Goal: Task Accomplishment & Management: Manage account settings

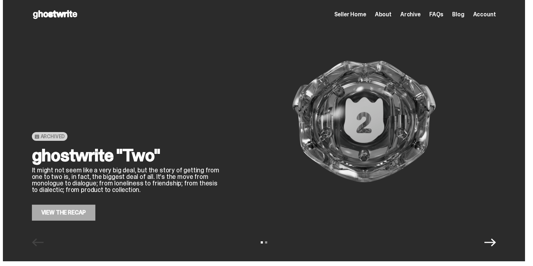
click at [357, 15] on span "Seller Home" at bounding box center [350, 15] width 32 height 6
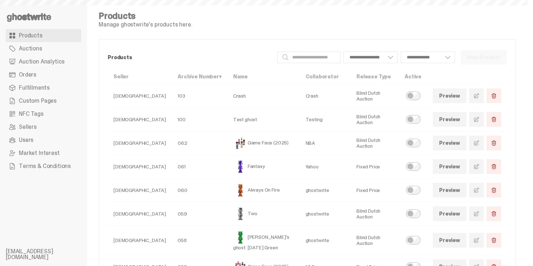
select select
click at [14, 69] on link "Orders" at bounding box center [43, 74] width 75 height 13
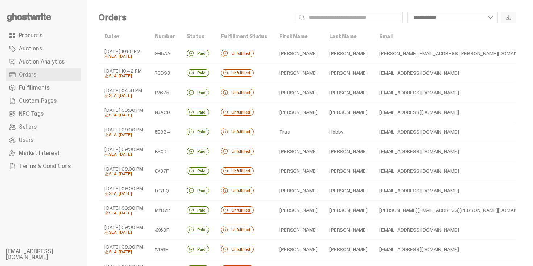
click at [373, 54] on td "[PERSON_NAME][EMAIL_ADDRESS][PERSON_NAME][DOMAIN_NAME]" at bounding box center [457, 54] width 168 height 20
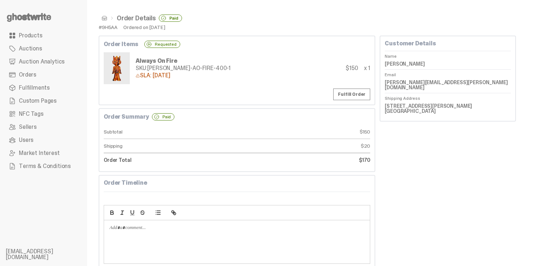
click at [102, 16] on span at bounding box center [105, 18] width 6 height 6
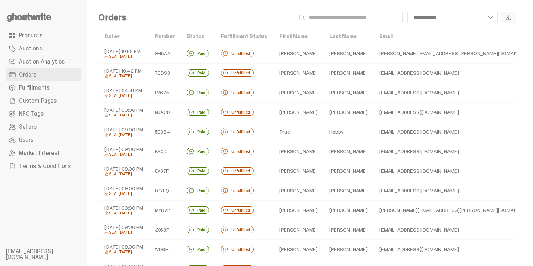
click at [323, 76] on td "[PERSON_NAME]" at bounding box center [348, 73] width 50 height 20
click at [323, 72] on td "[PERSON_NAME]" at bounding box center [348, 73] width 50 height 20
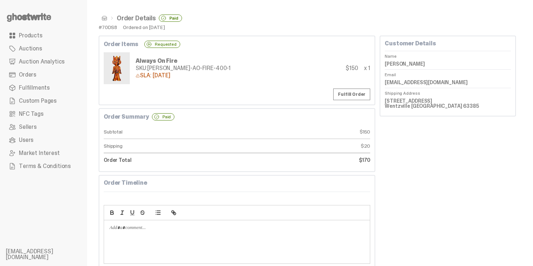
click at [105, 19] on span at bounding box center [105, 18] width 6 height 6
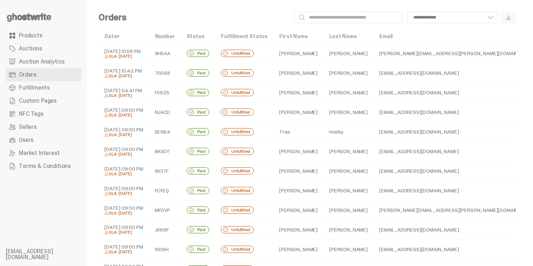
click at [276, 90] on td "[PERSON_NAME]" at bounding box center [298, 93] width 50 height 20
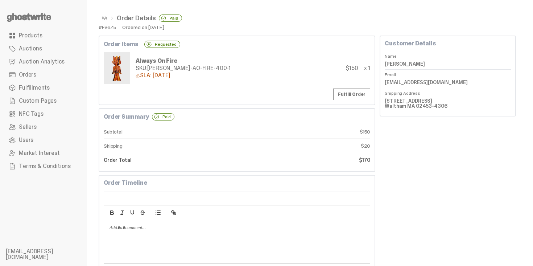
click at [101, 17] on link at bounding box center [103, 18] width 9 height 6
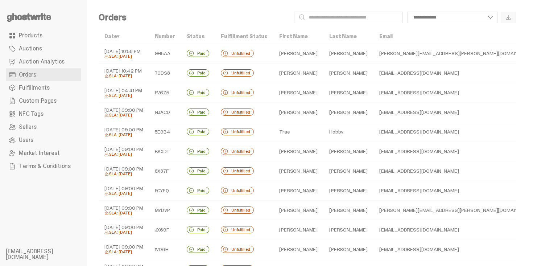
click at [323, 136] on td "Hobby" at bounding box center [348, 132] width 50 height 20
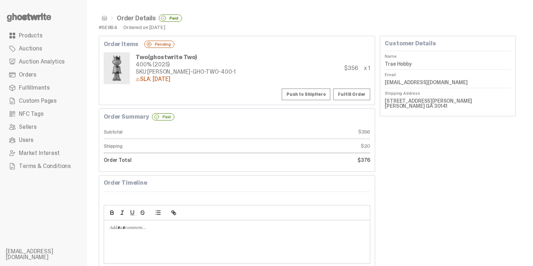
click at [319, 95] on button "Push to ShipHero" at bounding box center [306, 94] width 49 height 12
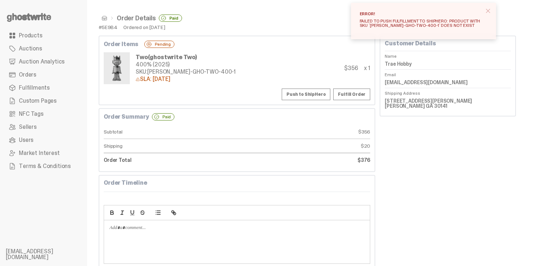
click at [492, 11] on span "close" at bounding box center [487, 10] width 7 height 7
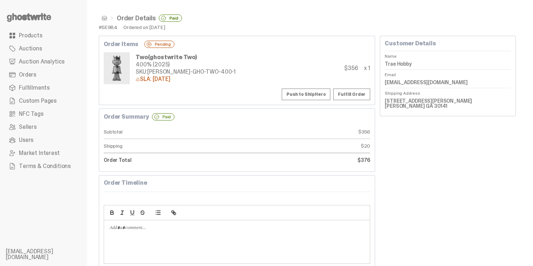
click at [173, 67] on div "400% (2025)" at bounding box center [186, 65] width 100 height 6
drag, startPoint x: 158, startPoint y: 70, endPoint x: 234, endPoint y: 69, distance: 75.8
click at [234, 69] on div "Two (ghostwrite Two) 400% (2025) SKU: TY-GH-GHO-TWO-400-1 SLA: 09-08-25 $356 x 1" at bounding box center [237, 68] width 267 height 32
copy div "SKU:"
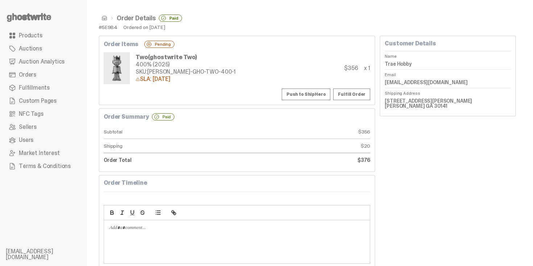
click at [169, 75] on div "SKU: TY-GH-GHO-TWO-400-1" at bounding box center [186, 72] width 100 height 6
drag, startPoint x: 148, startPoint y: 70, endPoint x: 249, endPoint y: 69, distance: 100.8
click at [250, 70] on div "Two (ghostwrite Two) 400% (2025) SKU: TY-GH-GHO-TWO-400-1 SLA: 09-08-25 $356 x 1" at bounding box center [237, 68] width 267 height 32
copy div "TY-GH-GHO-TWO-400-1"
click at [311, 90] on button "Push to ShipHero" at bounding box center [306, 94] width 49 height 12
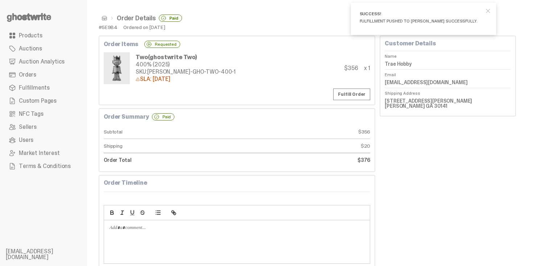
click at [210, 17] on ul "Order Details Paid" at bounding box center [307, 18] width 417 height 7
click at [106, 19] on span at bounding box center [105, 18] width 6 height 6
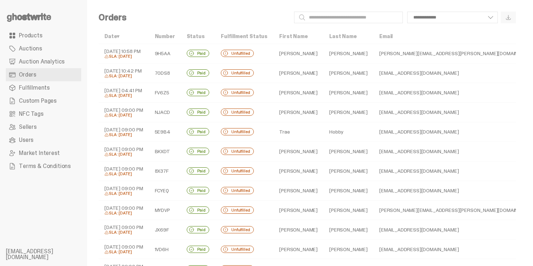
click at [323, 114] on td "[PERSON_NAME]" at bounding box center [348, 112] width 50 height 20
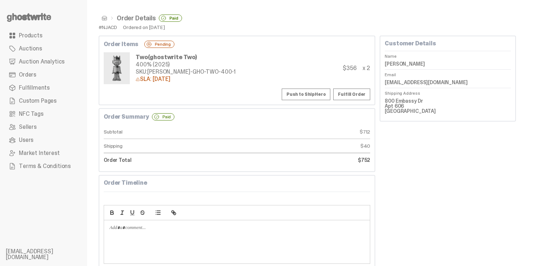
click at [303, 96] on button "Push to ShipHero" at bounding box center [306, 94] width 49 height 12
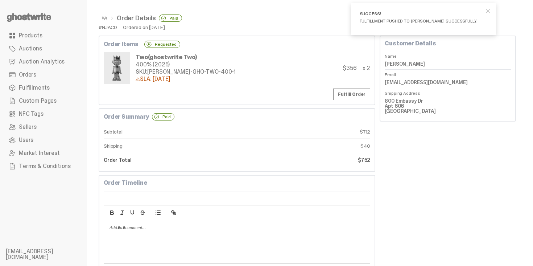
click at [104, 18] on span at bounding box center [105, 18] width 6 height 6
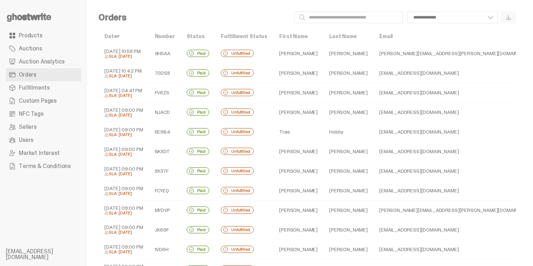
click at [324, 152] on td "[PERSON_NAME]" at bounding box center [348, 151] width 50 height 20
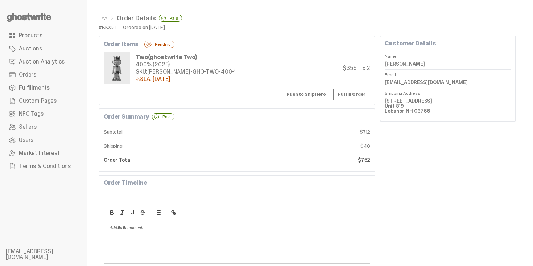
click at [323, 97] on button "Push to ShipHero" at bounding box center [306, 94] width 49 height 12
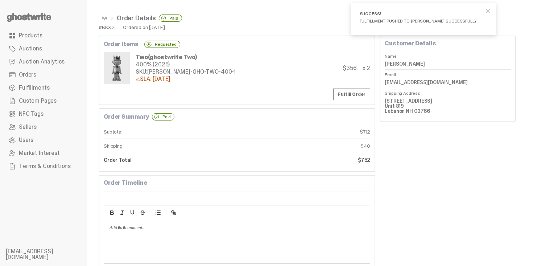
click at [104, 16] on span at bounding box center [105, 18] width 6 height 6
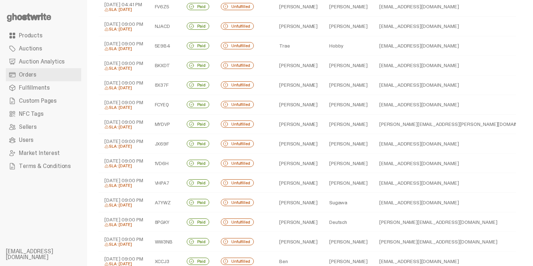
scroll to position [87, 0]
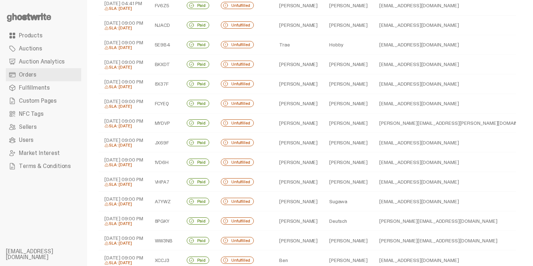
click at [323, 89] on td "[PERSON_NAME]" at bounding box center [348, 84] width 50 height 20
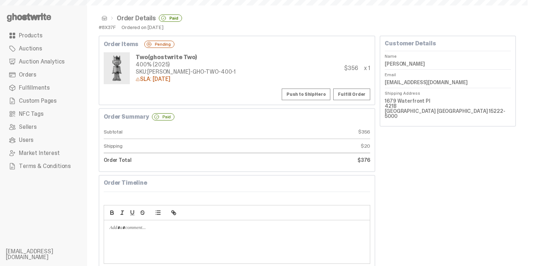
click at [317, 94] on button "Push to ShipHero" at bounding box center [306, 94] width 49 height 12
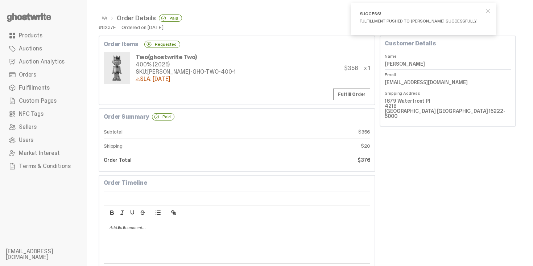
click at [105, 15] on span at bounding box center [105, 18] width 6 height 6
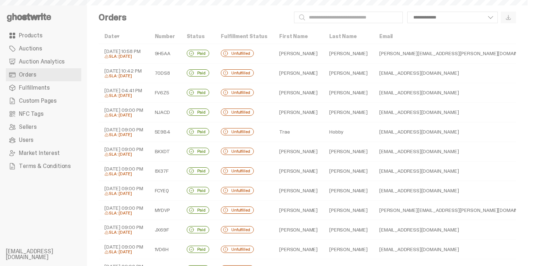
scroll to position [87, 0]
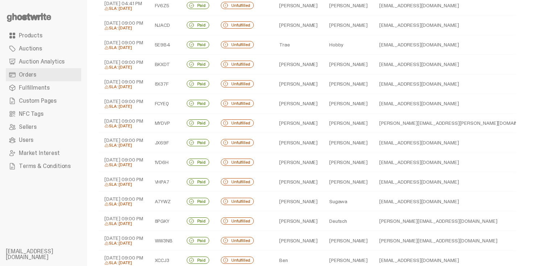
click at [308, 103] on td "[PERSON_NAME]" at bounding box center [298, 104] width 50 height 20
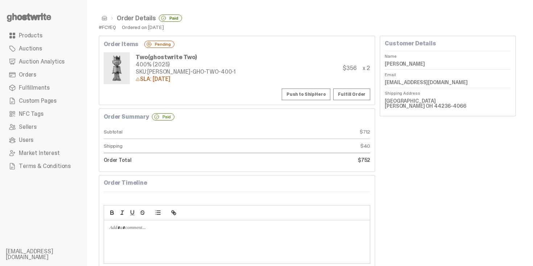
click at [309, 97] on button "Push to ShipHero" at bounding box center [306, 94] width 49 height 12
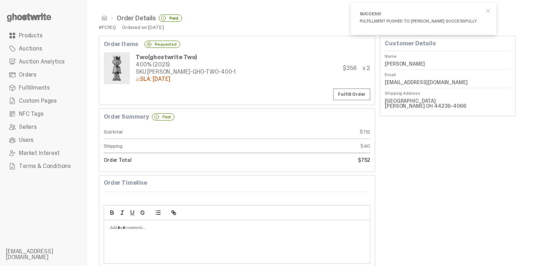
click at [103, 20] on span at bounding box center [105, 18] width 6 height 6
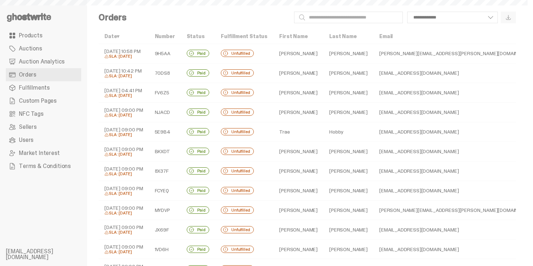
scroll to position [87, 0]
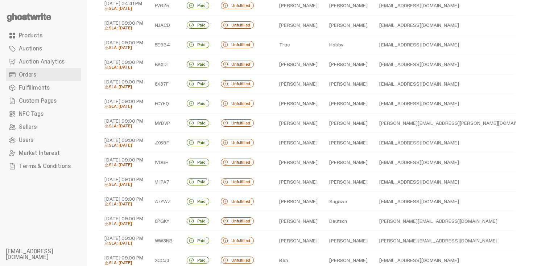
click at [337, 120] on td "[PERSON_NAME]" at bounding box center [348, 123] width 50 height 20
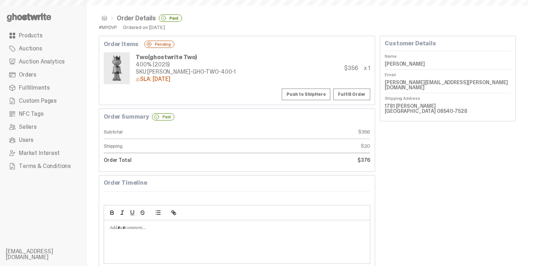
click at [322, 100] on div "Order Items Pending Two (ghostwrite Two) 400% (2025) SKU: TY-GH-GHO-TWO-400-1 S…" at bounding box center [237, 71] width 277 height 70
click at [317, 91] on button "Push to ShipHero" at bounding box center [306, 94] width 49 height 12
click at [103, 17] on span at bounding box center [105, 18] width 6 height 6
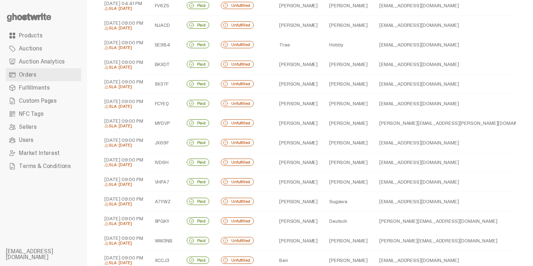
click at [334, 127] on td "[PERSON_NAME]" at bounding box center [348, 123] width 50 height 20
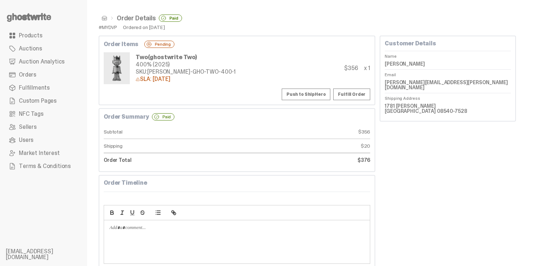
click at [310, 96] on button "Push to ShipHero" at bounding box center [306, 94] width 49 height 12
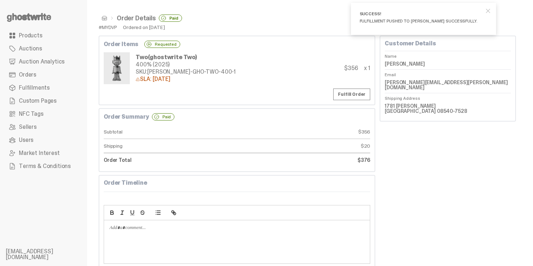
click at [104, 21] on span at bounding box center [105, 18] width 6 height 6
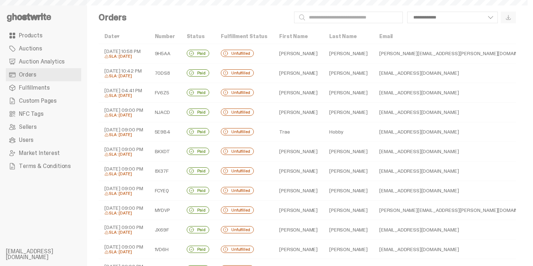
scroll to position [87, 0]
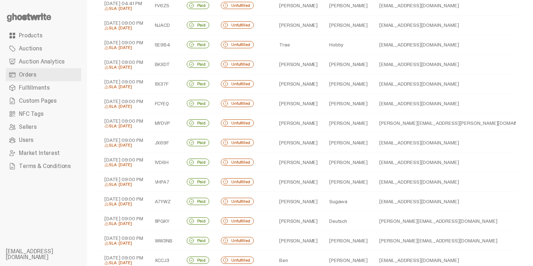
click at [323, 141] on td "[PERSON_NAME]" at bounding box center [348, 143] width 50 height 20
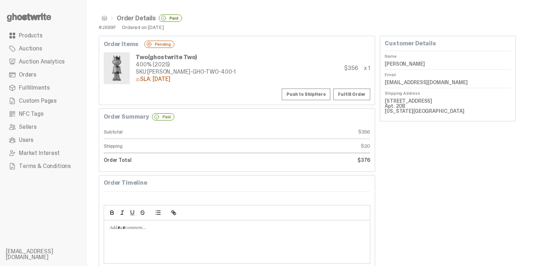
click at [306, 96] on button "Push to ShipHero" at bounding box center [306, 94] width 49 height 12
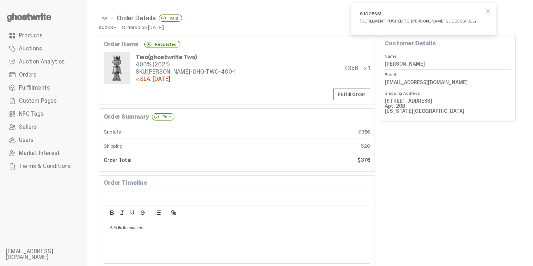
click at [105, 20] on span at bounding box center [105, 18] width 6 height 6
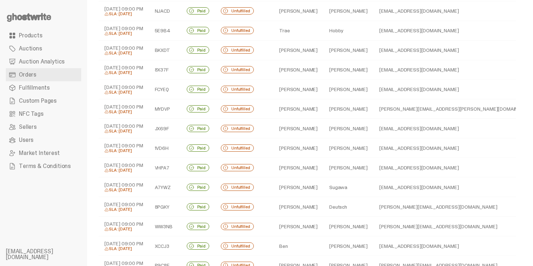
scroll to position [102, 0]
click at [336, 148] on td "[PERSON_NAME]" at bounding box center [348, 148] width 50 height 20
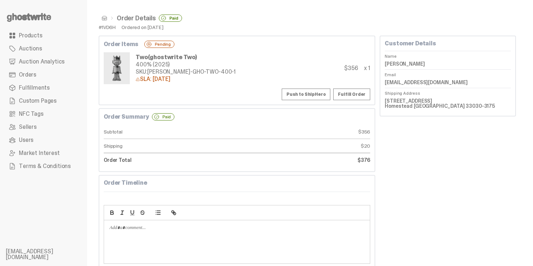
click at [302, 89] on button "Push to ShipHero" at bounding box center [306, 94] width 49 height 12
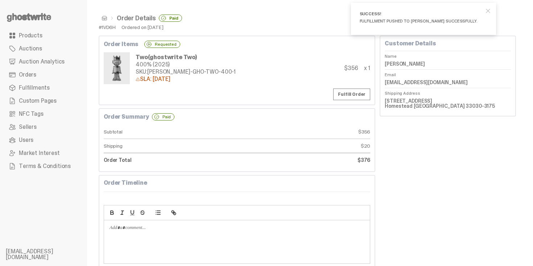
click at [103, 18] on span at bounding box center [105, 18] width 6 height 6
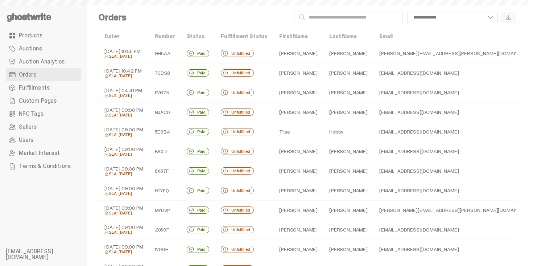
scroll to position [102, 0]
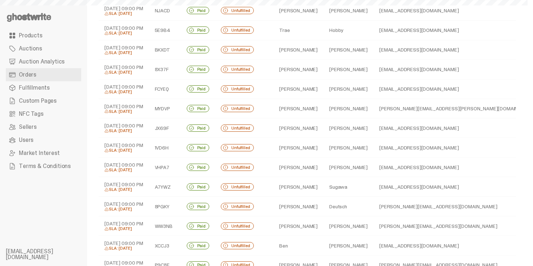
click at [323, 172] on td "[PERSON_NAME]" at bounding box center [348, 167] width 50 height 20
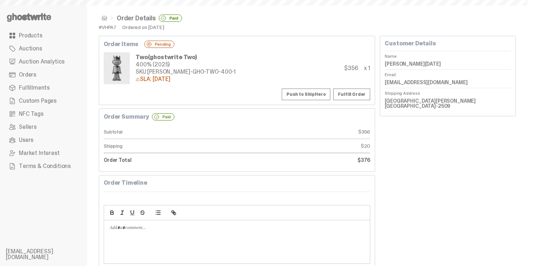
click at [323, 97] on button "Push to ShipHero" at bounding box center [306, 94] width 49 height 12
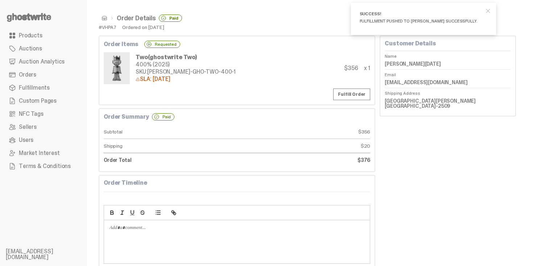
click at [102, 20] on span at bounding box center [105, 18] width 6 height 6
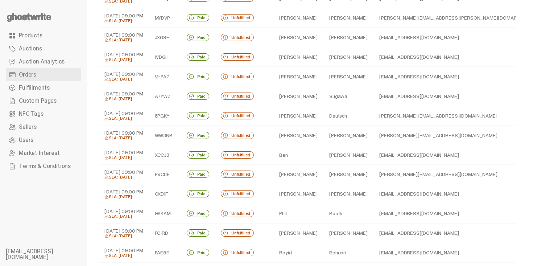
scroll to position [203, 0]
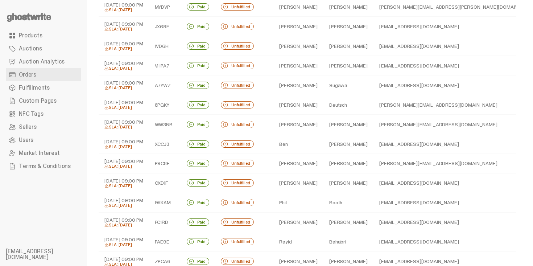
click at [342, 90] on td "Sugawa" at bounding box center [348, 85] width 50 height 20
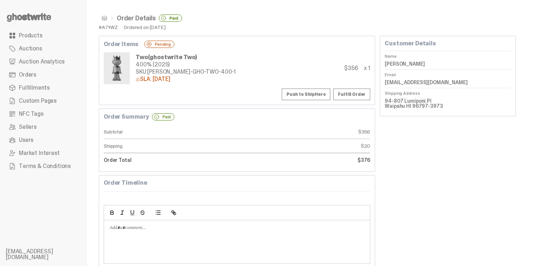
click at [317, 91] on button "Push to ShipHero" at bounding box center [306, 94] width 49 height 12
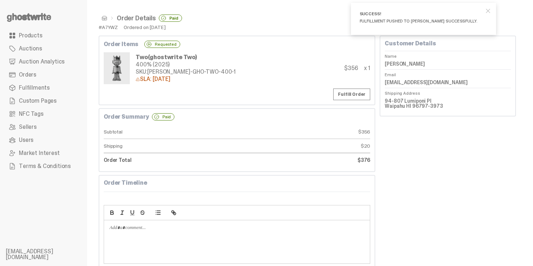
click at [106, 18] on span at bounding box center [105, 18] width 6 height 6
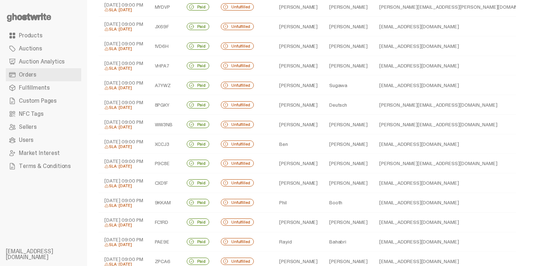
click at [323, 103] on td "Deutsch" at bounding box center [348, 105] width 50 height 20
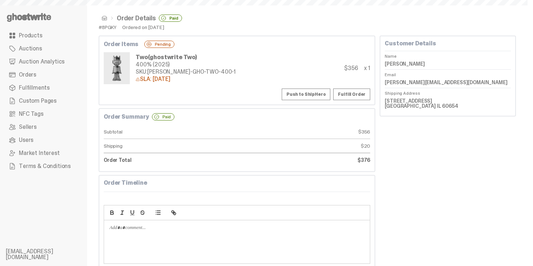
click at [302, 90] on button "Push to ShipHero" at bounding box center [306, 94] width 49 height 12
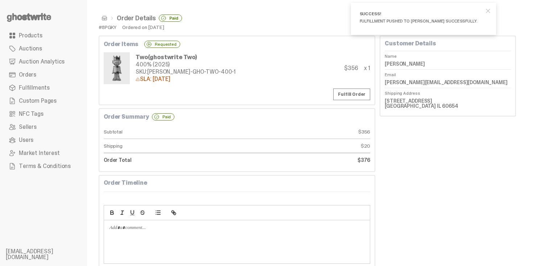
click at [104, 19] on span at bounding box center [105, 18] width 6 height 6
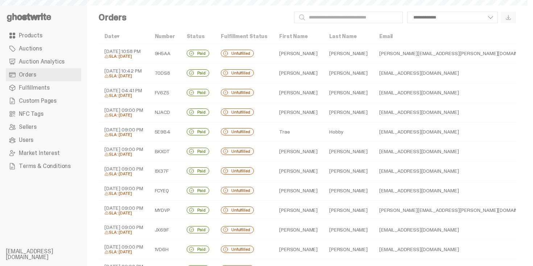
scroll to position [203, 0]
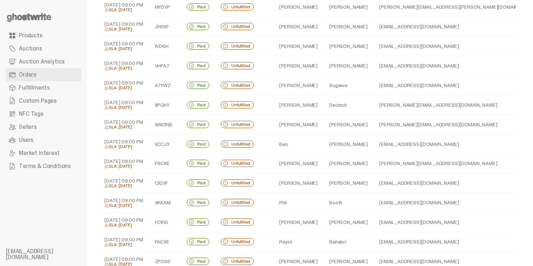
click at [373, 106] on td "[PERSON_NAME][EMAIL_ADDRESS][DOMAIN_NAME]" at bounding box center [457, 105] width 168 height 20
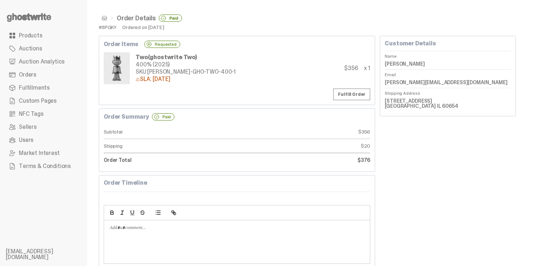
click at [101, 18] on link at bounding box center [103, 18] width 9 height 6
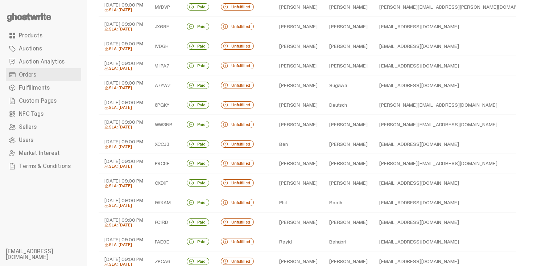
click at [335, 128] on td "[PERSON_NAME]" at bounding box center [348, 125] width 50 height 20
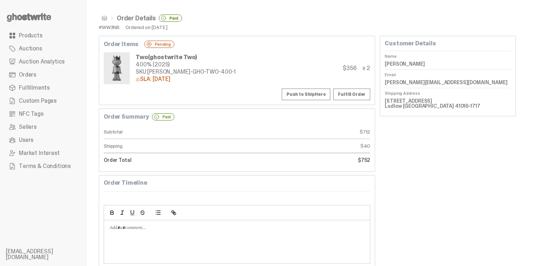
click at [302, 96] on button "Push to ShipHero" at bounding box center [306, 94] width 49 height 12
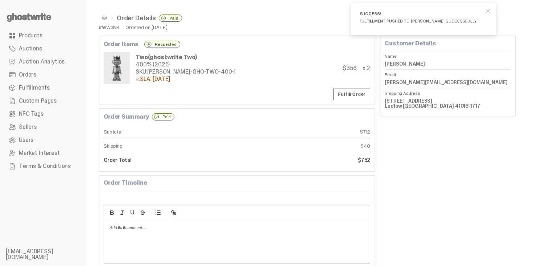
click at [104, 17] on span at bounding box center [105, 18] width 6 height 6
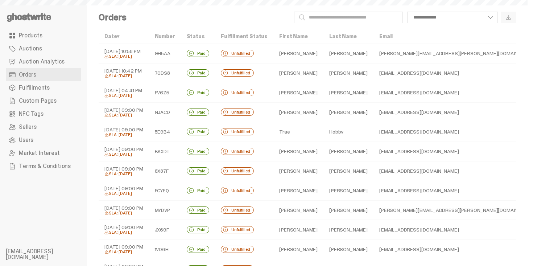
scroll to position [203, 0]
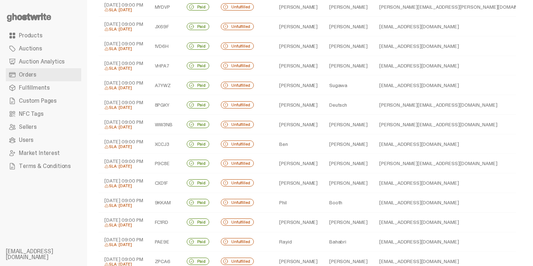
click at [323, 144] on td "[PERSON_NAME]" at bounding box center [348, 144] width 50 height 20
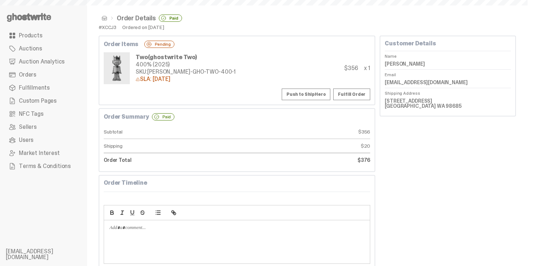
click at [313, 94] on button "Push to ShipHero" at bounding box center [306, 94] width 49 height 12
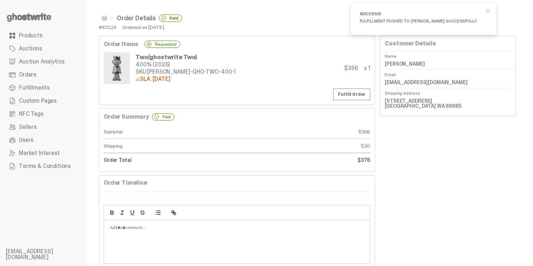
click at [106, 19] on span at bounding box center [105, 18] width 6 height 6
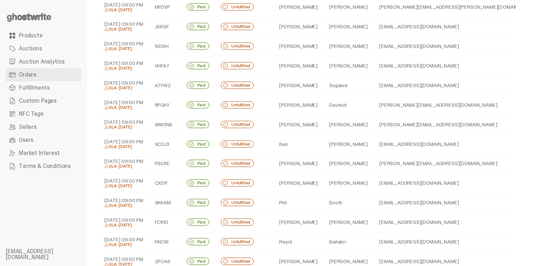
click at [303, 149] on td "Ben" at bounding box center [298, 144] width 50 height 20
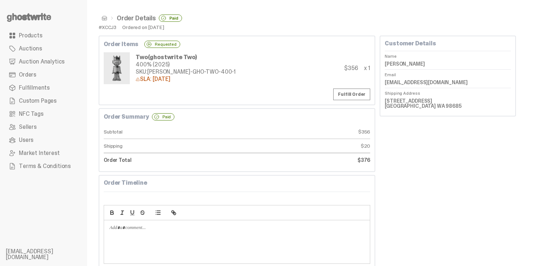
click at [104, 20] on span at bounding box center [105, 18] width 6 height 6
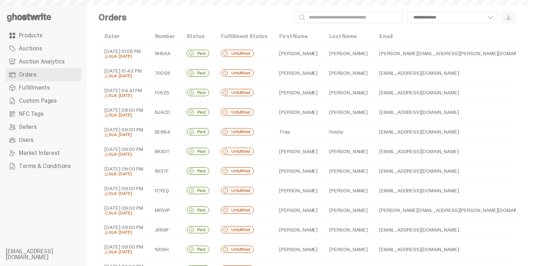
scroll to position [203, 0]
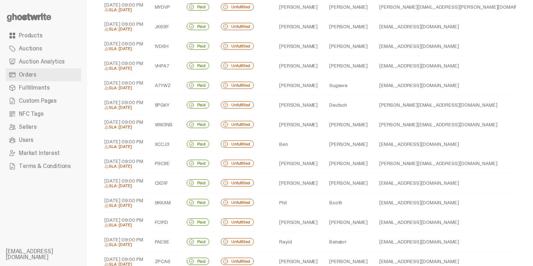
click at [300, 161] on td "[PERSON_NAME]" at bounding box center [298, 164] width 50 height 20
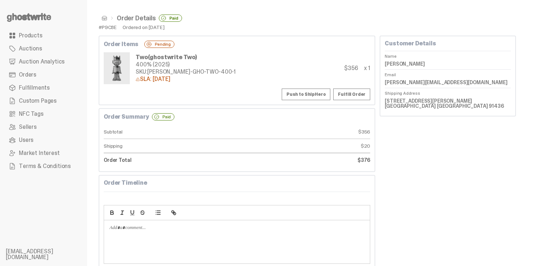
click at [306, 92] on button "Push to ShipHero" at bounding box center [306, 94] width 49 height 12
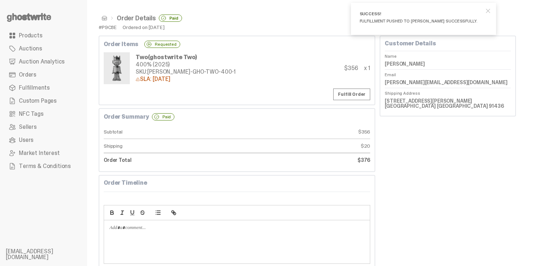
click at [103, 20] on span at bounding box center [105, 18] width 6 height 6
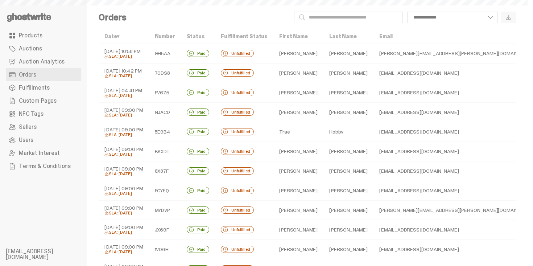
scroll to position [203, 0]
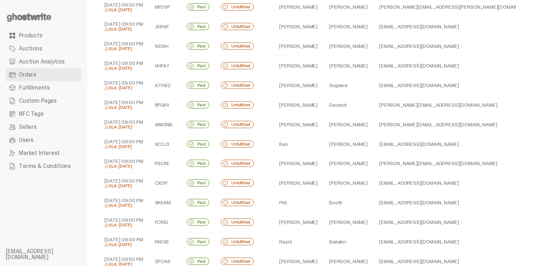
click at [334, 187] on td "[PERSON_NAME]" at bounding box center [348, 183] width 50 height 20
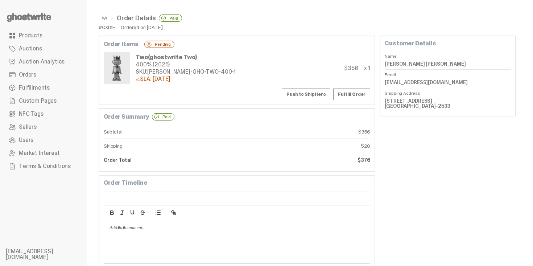
click at [304, 99] on button "Push to ShipHero" at bounding box center [306, 94] width 49 height 12
click at [102, 18] on span at bounding box center [105, 18] width 6 height 6
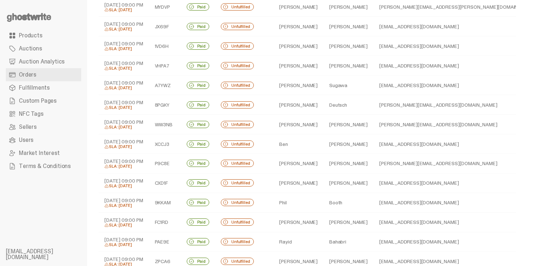
click at [373, 203] on td "[EMAIL_ADDRESS][DOMAIN_NAME]" at bounding box center [457, 203] width 168 height 20
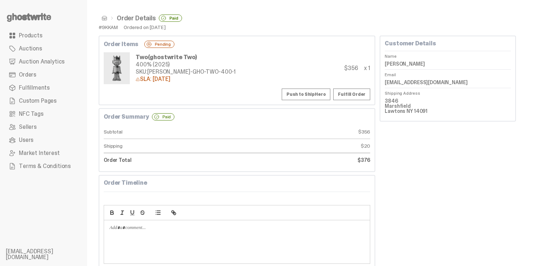
click at [329, 95] on button "Push to ShipHero" at bounding box center [306, 94] width 49 height 12
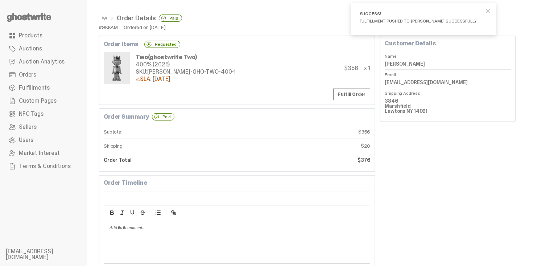
click at [105, 19] on span at bounding box center [105, 18] width 6 height 6
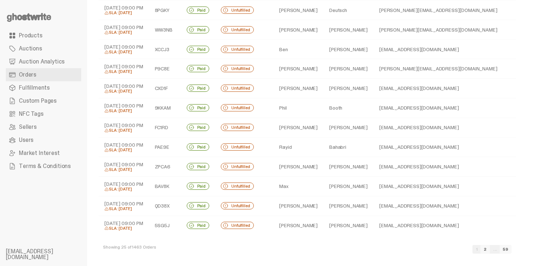
scroll to position [301, 0]
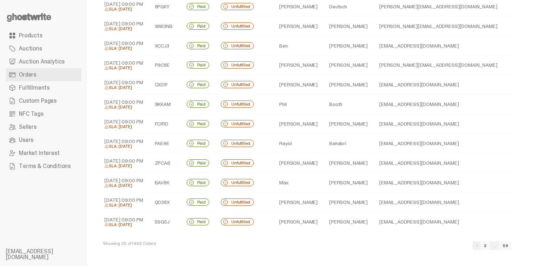
click at [323, 117] on td "[PERSON_NAME]" at bounding box center [348, 124] width 50 height 20
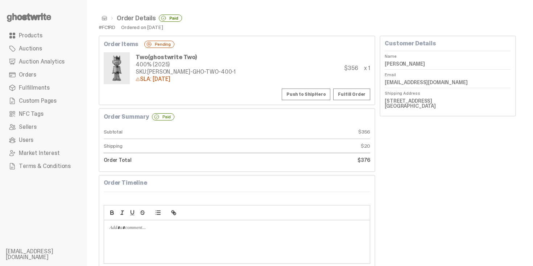
click at [292, 91] on div "Push to ShipHero Fulfill Order" at bounding box center [237, 94] width 267 height 12
click at [304, 96] on button "Push to ShipHero" at bounding box center [306, 94] width 49 height 12
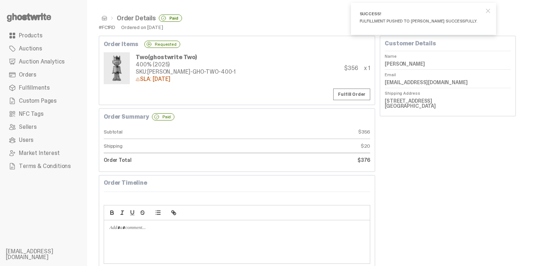
click at [102, 17] on span at bounding box center [105, 18] width 6 height 6
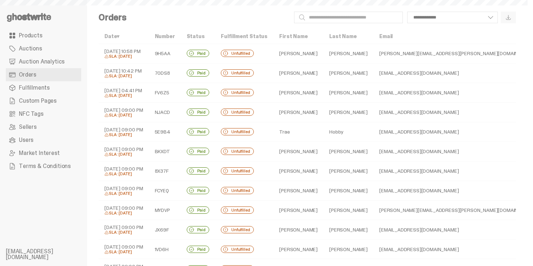
scroll to position [301, 0]
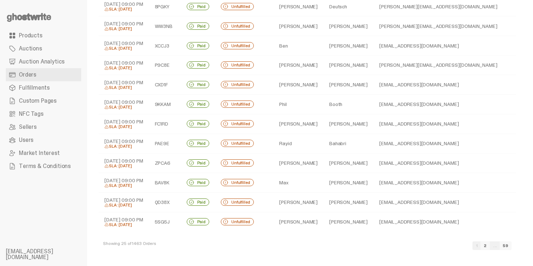
click at [327, 146] on td "Bahabri" at bounding box center [348, 143] width 50 height 20
click at [326, 146] on td "Bahabri" at bounding box center [348, 143] width 50 height 20
click at [323, 144] on td "Bahabri" at bounding box center [348, 143] width 50 height 20
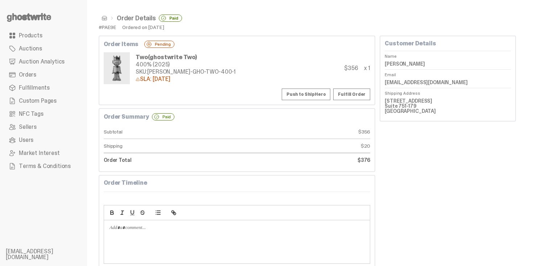
click at [305, 91] on button "Push to ShipHero" at bounding box center [306, 94] width 49 height 12
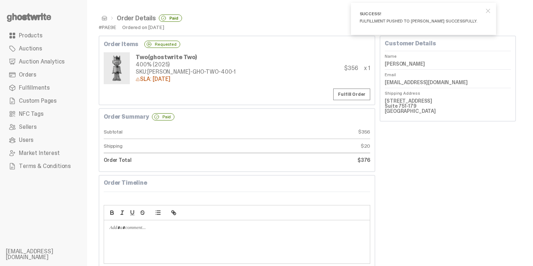
click at [102, 17] on span at bounding box center [105, 18] width 6 height 6
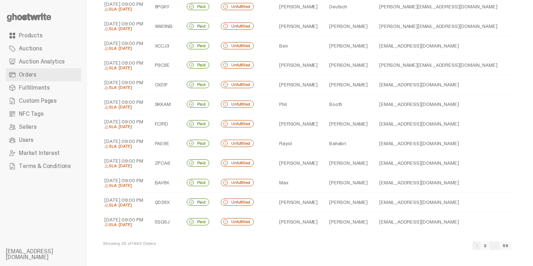
click at [330, 163] on td "[PERSON_NAME]" at bounding box center [348, 163] width 50 height 20
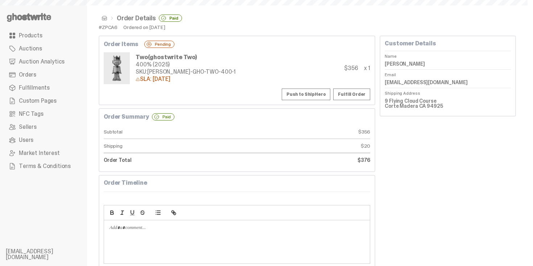
click at [306, 87] on div "Order Items Pending Two (ghostwrite Two) 400% (2025) SKU: TY-GH-GHO-TWO-400-1 S…" at bounding box center [237, 71] width 277 height 70
click at [307, 94] on button "Push to ShipHero" at bounding box center [306, 94] width 49 height 12
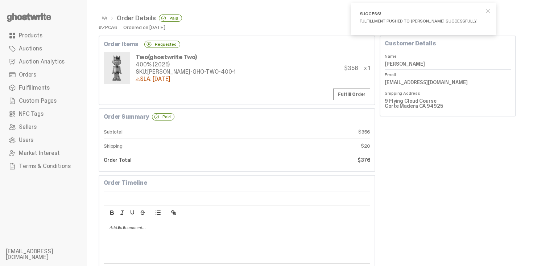
click at [101, 18] on link at bounding box center [103, 18] width 9 height 6
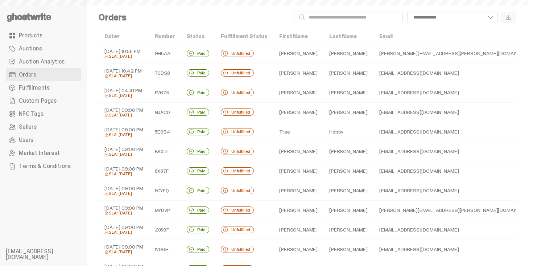
scroll to position [301, 0]
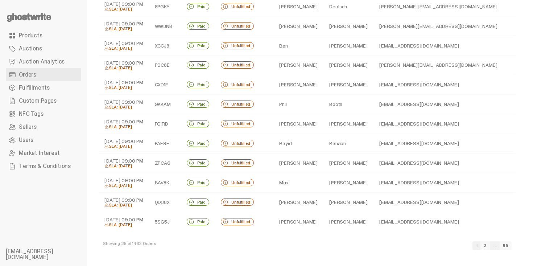
click at [341, 212] on td "[PERSON_NAME]" at bounding box center [348, 221] width 50 height 19
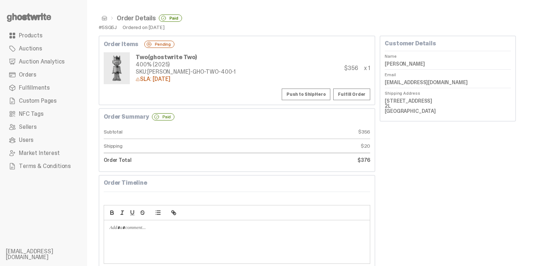
click at [319, 98] on button "Push to ShipHero" at bounding box center [306, 94] width 49 height 12
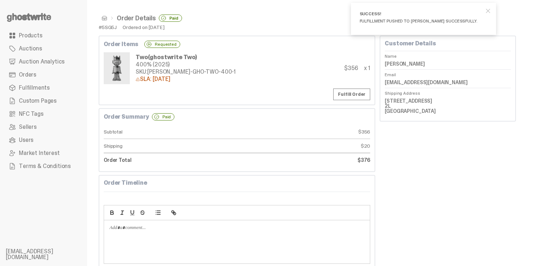
click at [104, 18] on span at bounding box center [105, 18] width 6 height 6
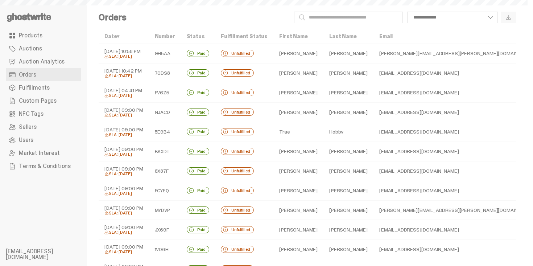
scroll to position [301, 0]
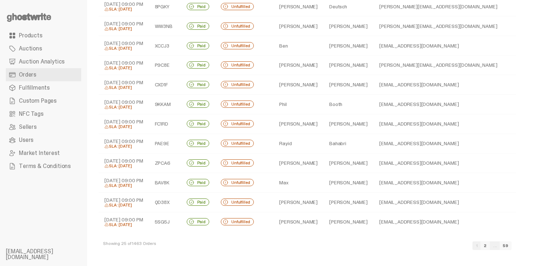
click at [323, 183] on td "[PERSON_NAME]" at bounding box center [348, 183] width 50 height 20
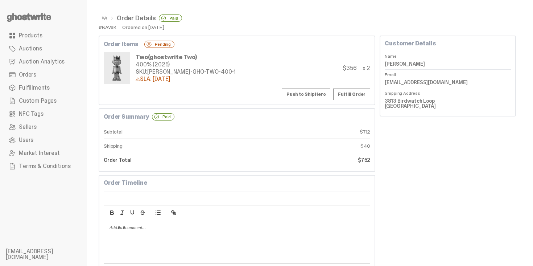
click at [308, 95] on button "Push to ShipHero" at bounding box center [306, 94] width 49 height 12
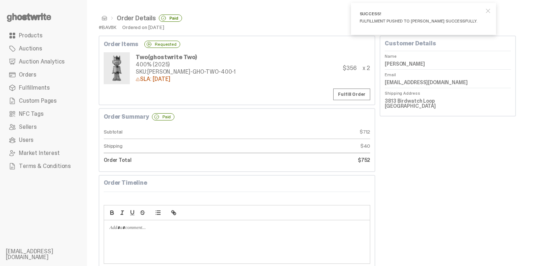
click at [103, 18] on span at bounding box center [105, 18] width 6 height 6
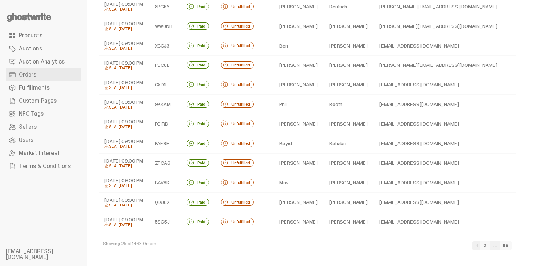
click at [323, 219] on td "[PERSON_NAME]" at bounding box center [348, 221] width 50 height 19
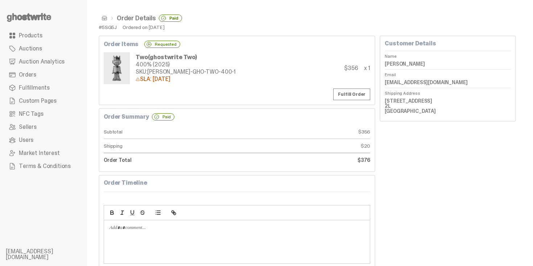
click at [106, 16] on span at bounding box center [105, 18] width 6 height 6
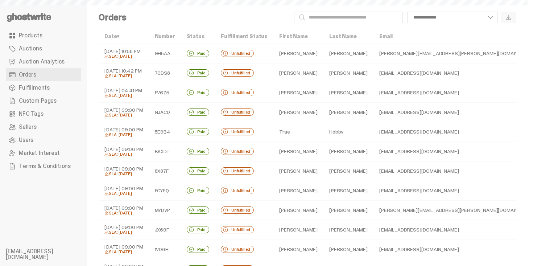
scroll to position [301, 0]
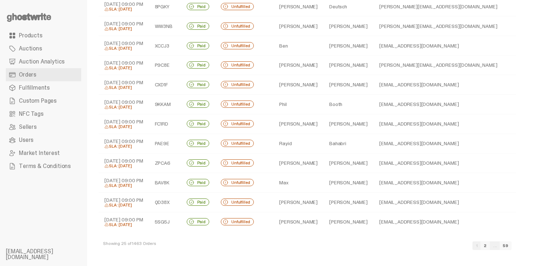
click at [309, 147] on td "Rayid" at bounding box center [298, 143] width 50 height 20
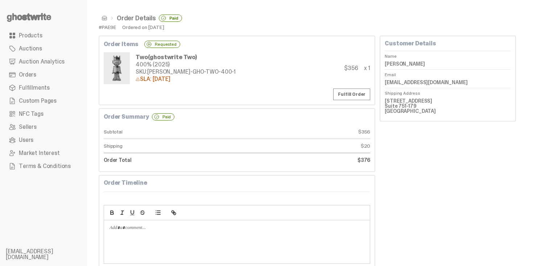
click at [103, 20] on span at bounding box center [105, 18] width 6 height 6
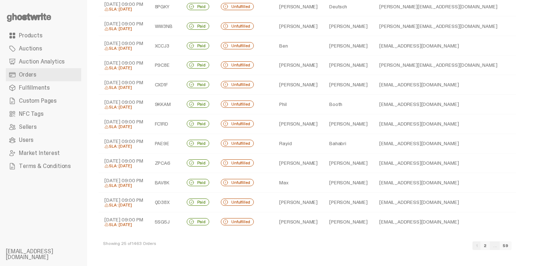
click at [490, 245] on link "2" at bounding box center [484, 245] width 9 height 9
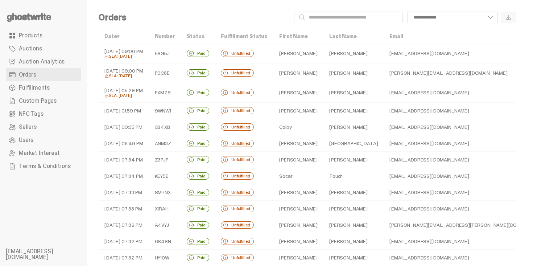
click at [292, 50] on td "[PERSON_NAME]" at bounding box center [298, 54] width 50 height 20
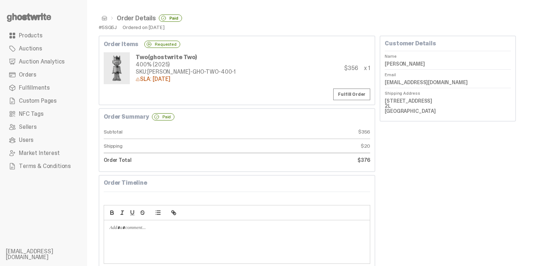
click at [104, 18] on span at bounding box center [105, 18] width 6 height 6
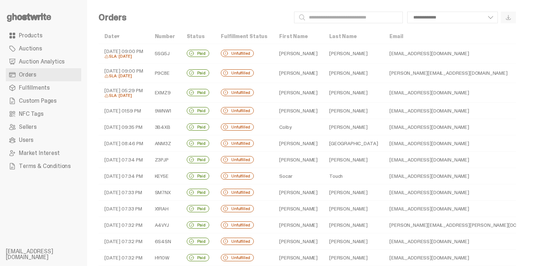
click at [384, 73] on td "[PERSON_NAME][EMAIL_ADDRESS][DOMAIN_NAME]" at bounding box center [468, 73] width 168 height 20
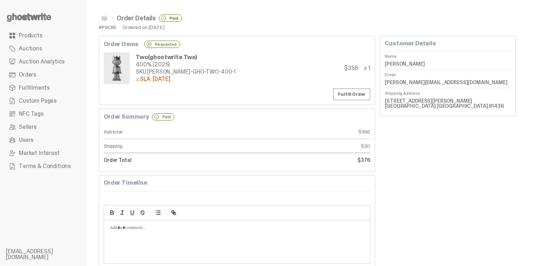
click at [102, 17] on span at bounding box center [105, 18] width 6 height 6
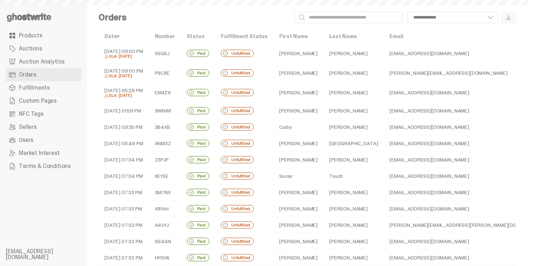
click at [288, 94] on td "Joe" at bounding box center [298, 93] width 50 height 20
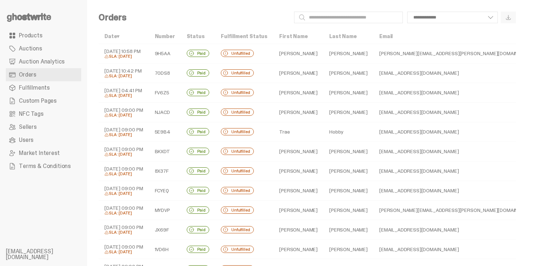
select select
